Goal: Find contact information: Find contact information

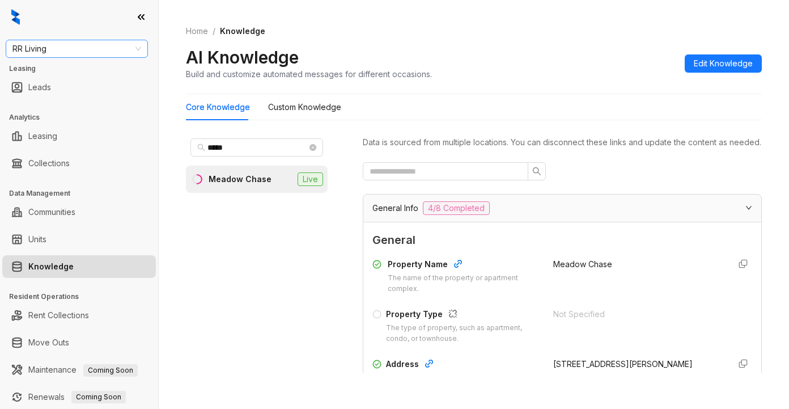
scroll to position [170, 0]
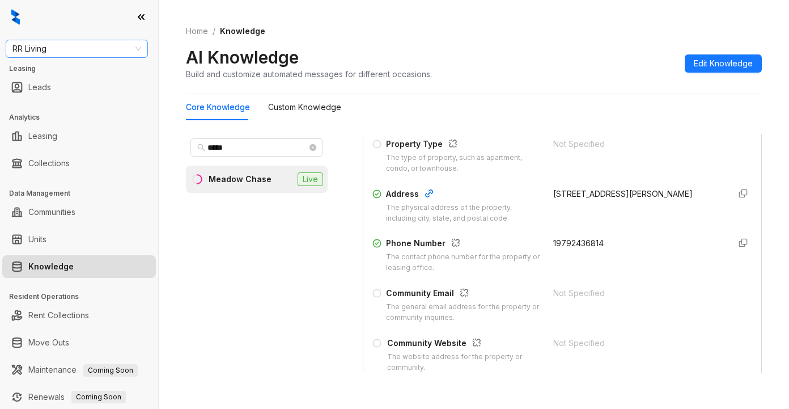
click at [103, 56] on span "RR Living" at bounding box center [76, 48] width 129 height 17
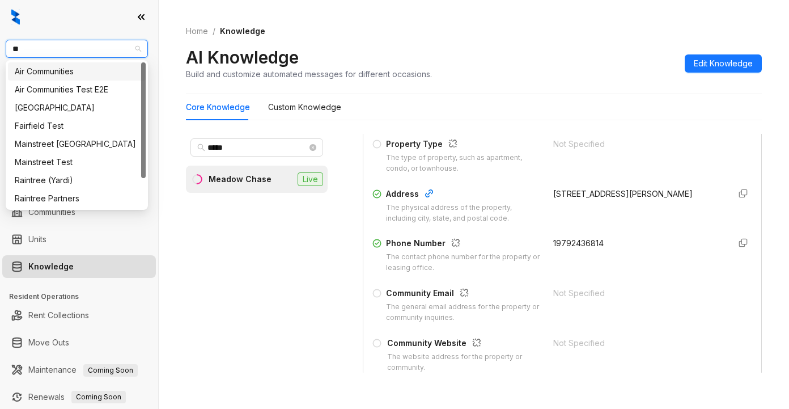
type input "***"
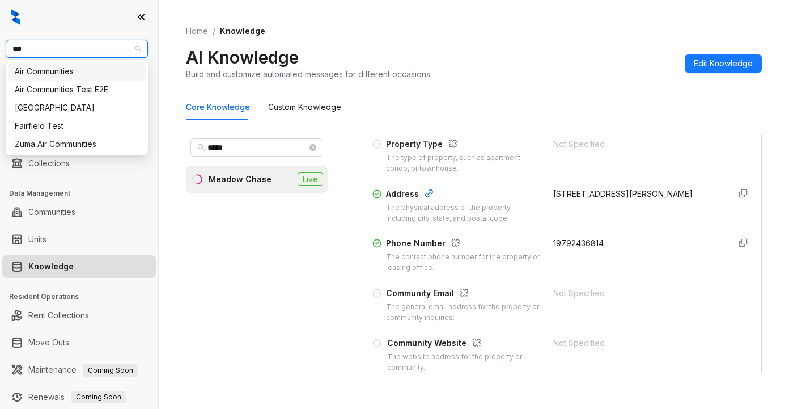
click at [75, 71] on div "Air Communities" at bounding box center [77, 71] width 124 height 12
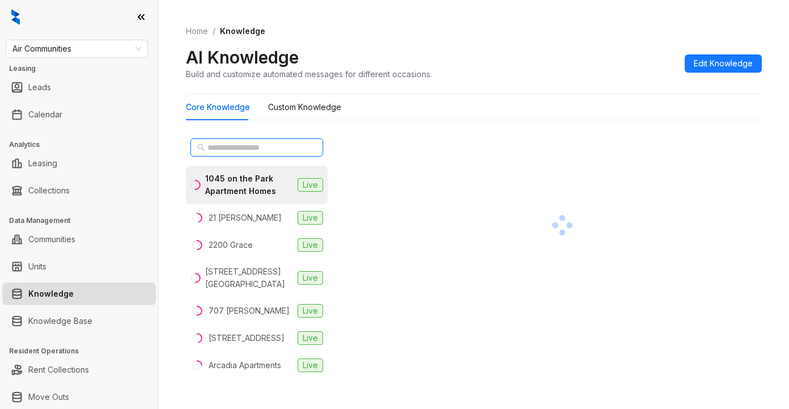
drag, startPoint x: 218, startPoint y: 147, endPoint x: 232, endPoint y: 178, distance: 34.5
click at [217, 147] on input "text" at bounding box center [257, 147] width 100 height 12
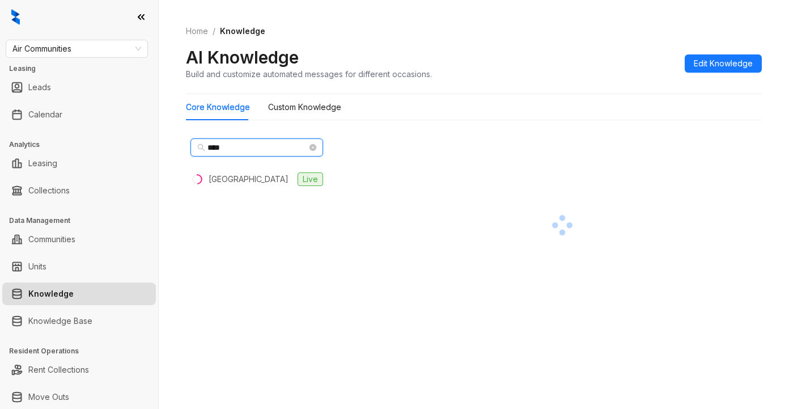
type input "****"
click at [225, 194] on div "**** Lincoln Place Live" at bounding box center [257, 253] width 142 height 239
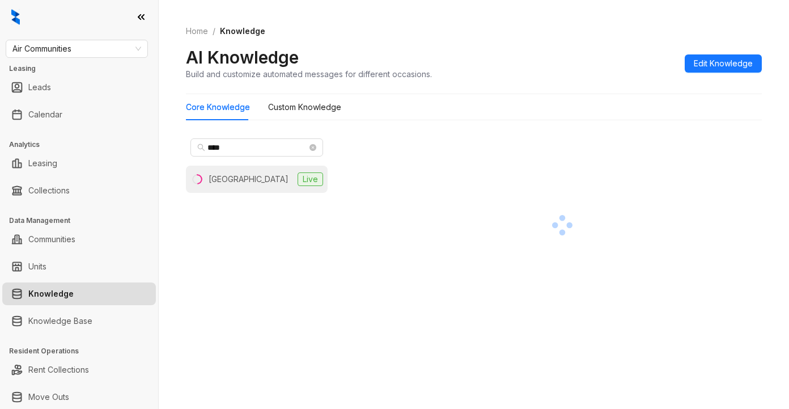
click at [227, 176] on div "[GEOGRAPHIC_DATA]" at bounding box center [249, 179] width 80 height 12
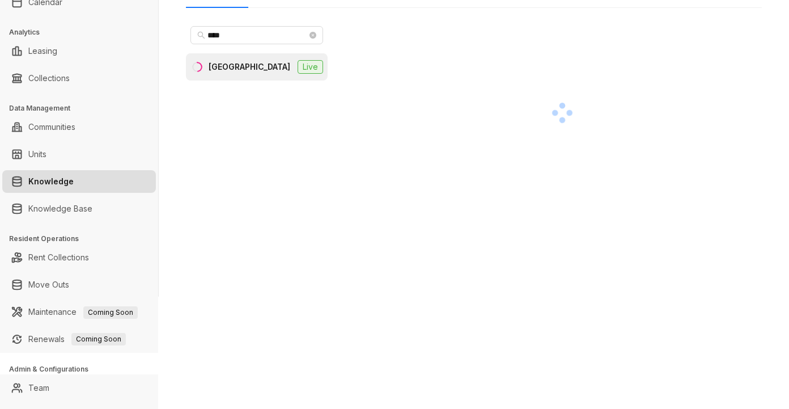
scroll to position [132, 0]
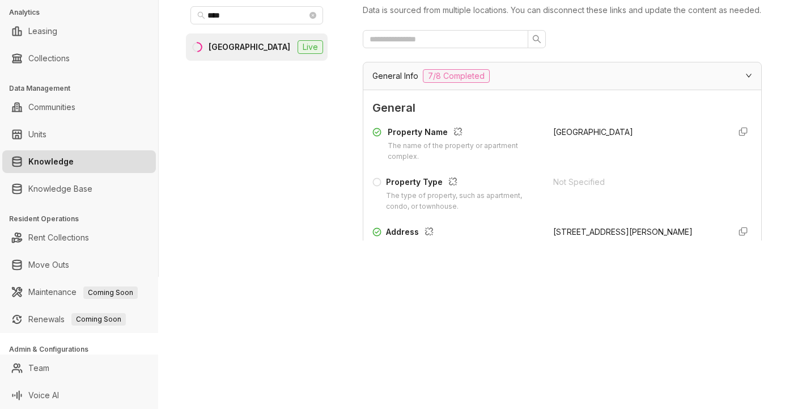
click at [517, 117] on span "General" at bounding box center [562, 108] width 380 height 18
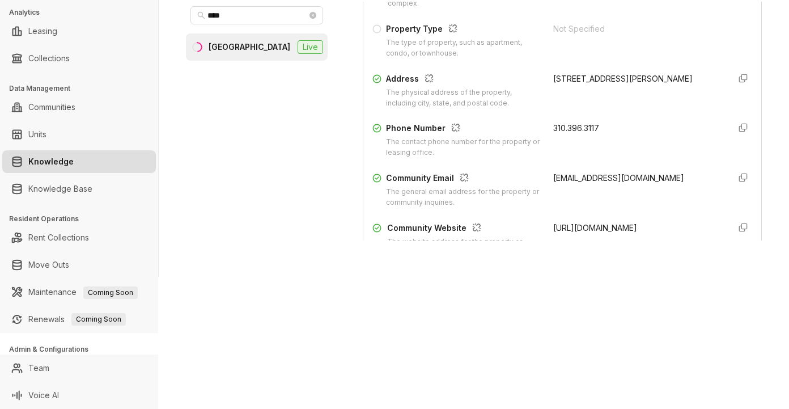
scroll to position [170, 0]
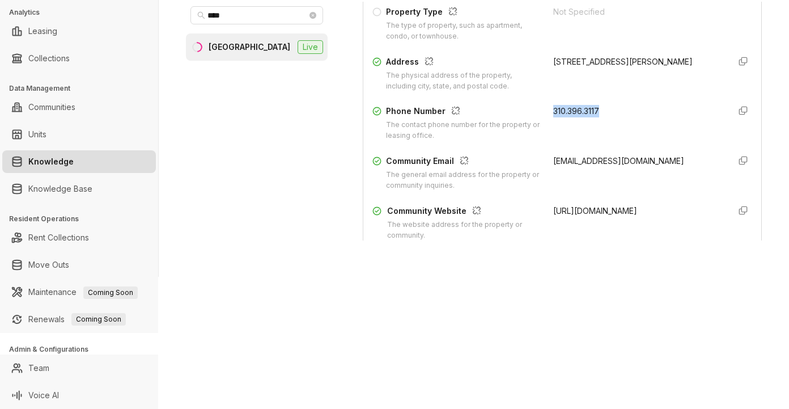
drag, startPoint x: 539, startPoint y: 120, endPoint x: 601, endPoint y: 119, distance: 62.3
click at [601, 119] on div "Phone Number The contact phone number for the property or leasing office. 310.3…" at bounding box center [562, 123] width 380 height 36
copy span "310.396.3117"
drag, startPoint x: 513, startPoint y: 316, endPoint x: 766, endPoint y: 143, distance: 306.5
click at [540, 303] on div "Air Communities Leasing Leads Calendar Analytics Leasing Collections Data Manag…" at bounding box center [394, 204] width 789 height 409
